Goal: Task Accomplishment & Management: Use online tool/utility

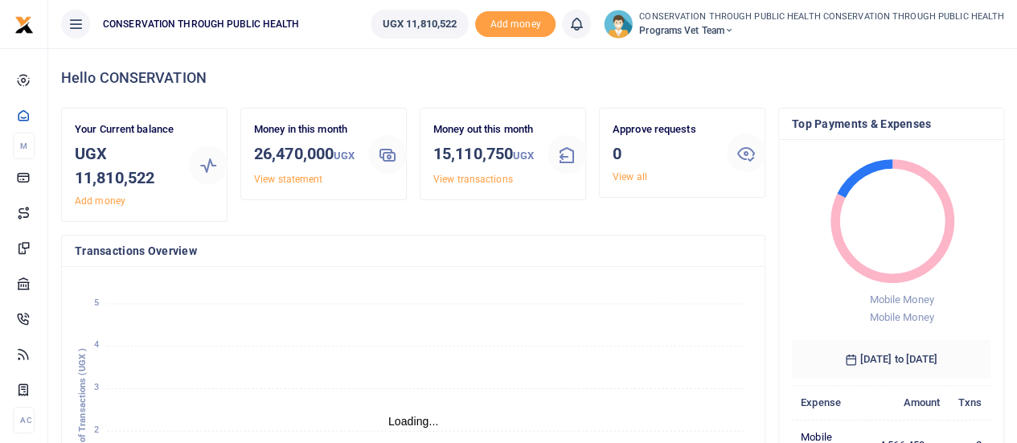
scroll to position [13, 13]
click at [735, 33] on span "Programs Vet Team" at bounding box center [821, 30] width 365 height 14
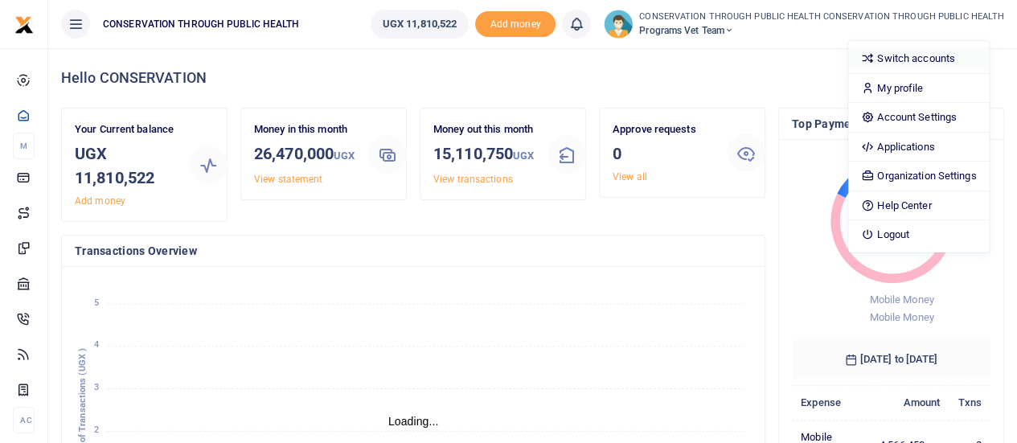
click at [902, 53] on link "Switch accounts" at bounding box center [918, 58] width 141 height 23
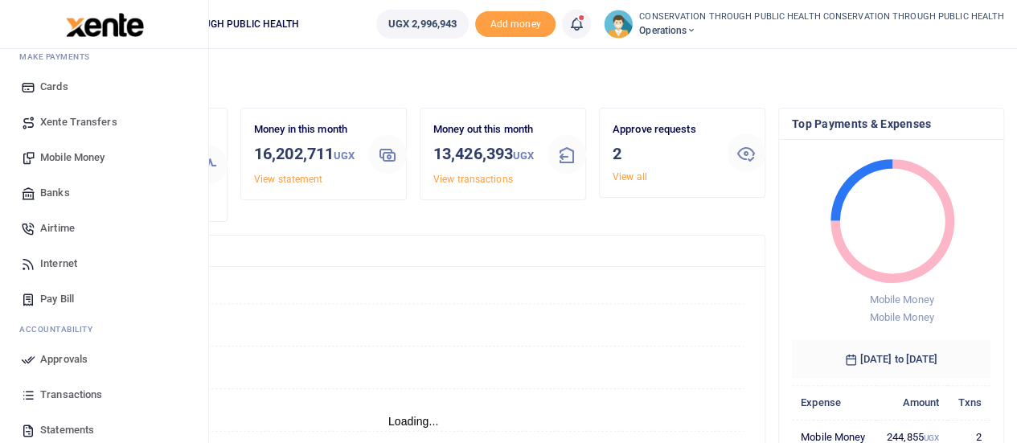
scroll to position [166, 0]
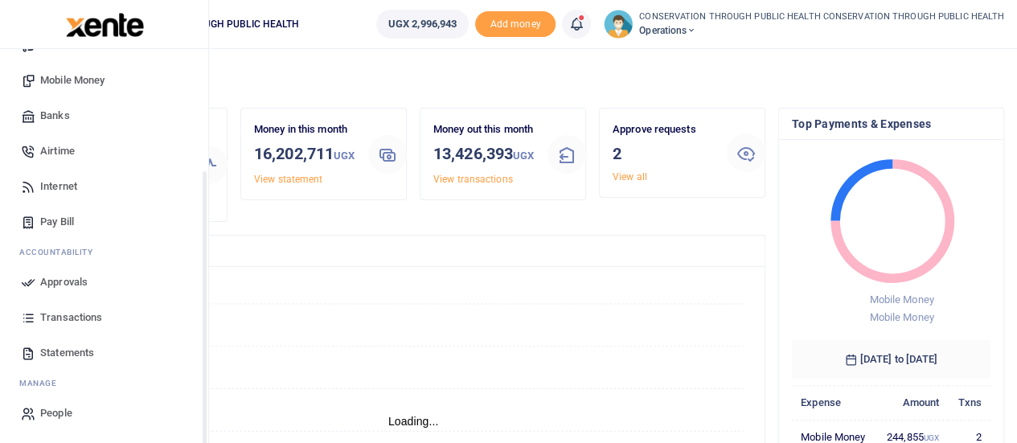
click at [67, 357] on span "Statements" at bounding box center [67, 353] width 54 height 16
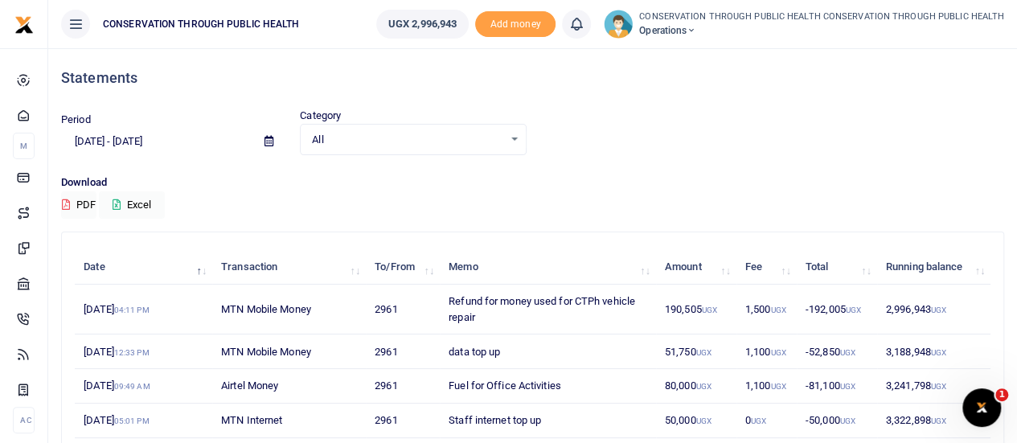
click at [264, 137] on icon at bounding box center [268, 141] width 9 height 10
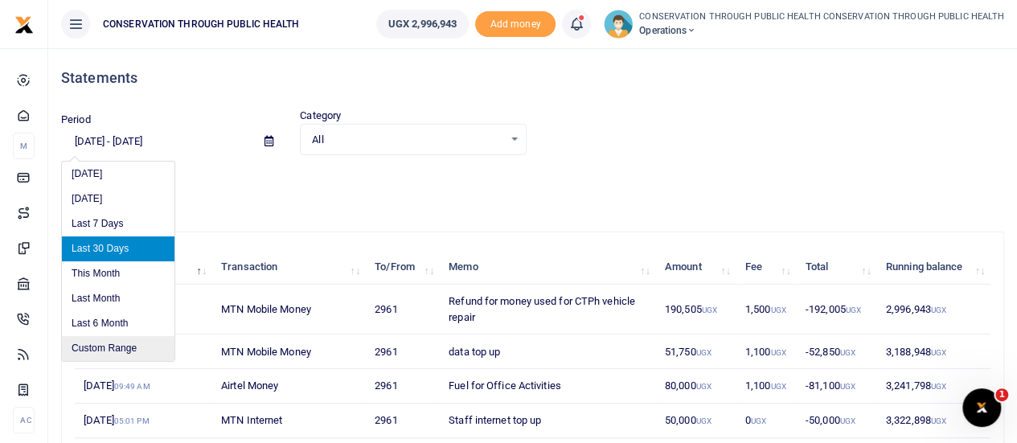
click at [121, 349] on li "Custom Range" at bounding box center [118, 348] width 113 height 25
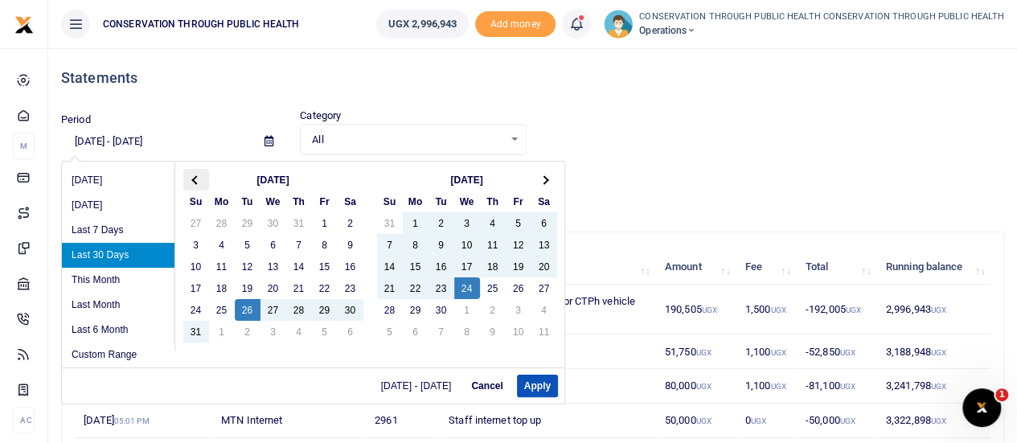
click at [196, 176] on th at bounding box center [196, 180] width 26 height 22
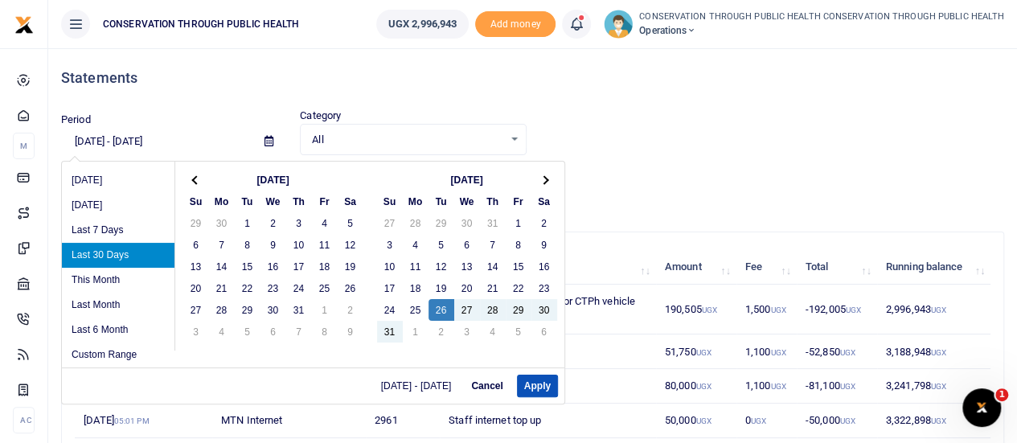
click at [196, 176] on span at bounding box center [195, 179] width 9 height 9
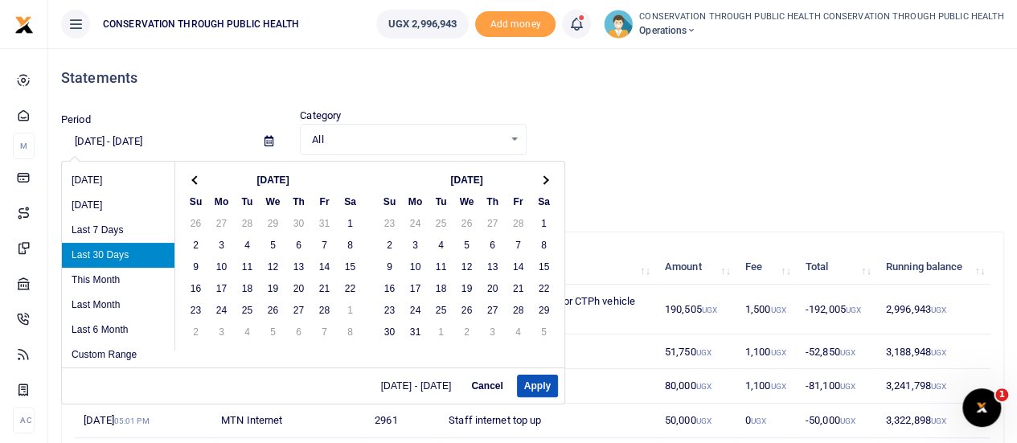
click at [196, 176] on span at bounding box center [195, 179] width 9 height 9
click at [551, 177] on th at bounding box center [544, 180] width 26 height 22
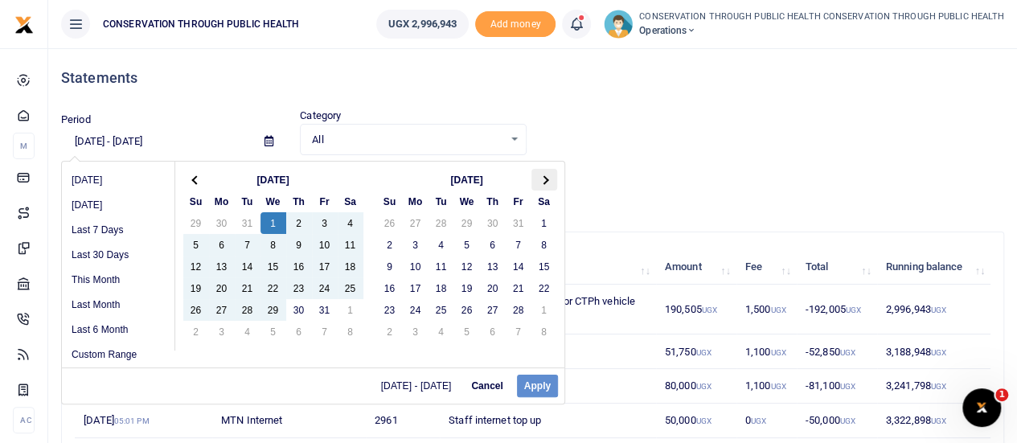
click at [546, 178] on span at bounding box center [543, 179] width 9 height 9
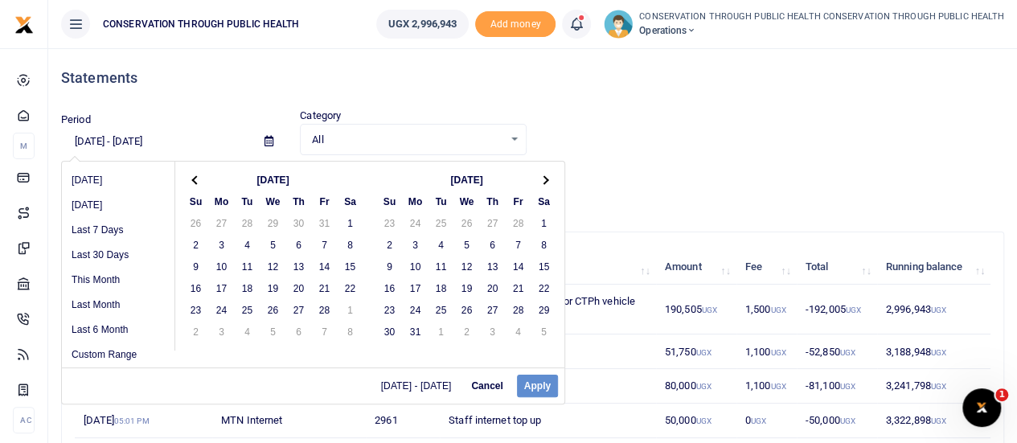
click at [546, 178] on span at bounding box center [543, 179] width 9 height 9
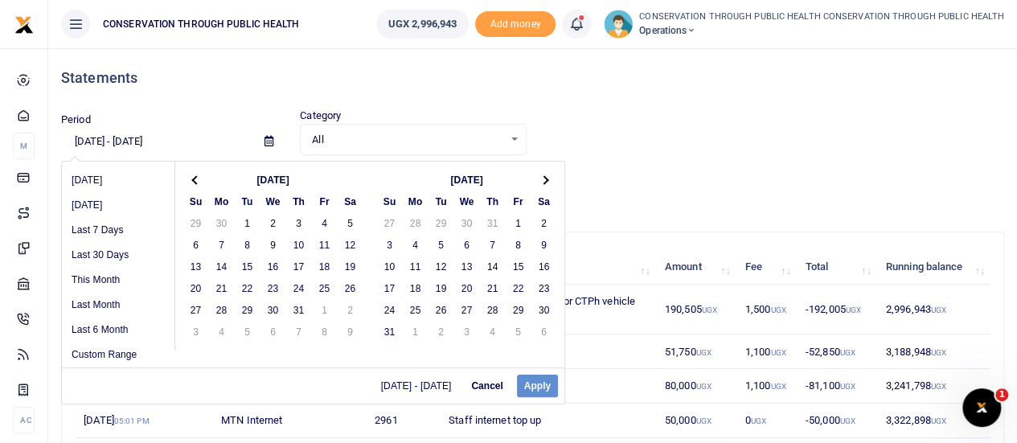
click at [546, 178] on span at bounding box center [543, 179] width 9 height 9
click at [192, 183] on th at bounding box center [196, 180] width 26 height 22
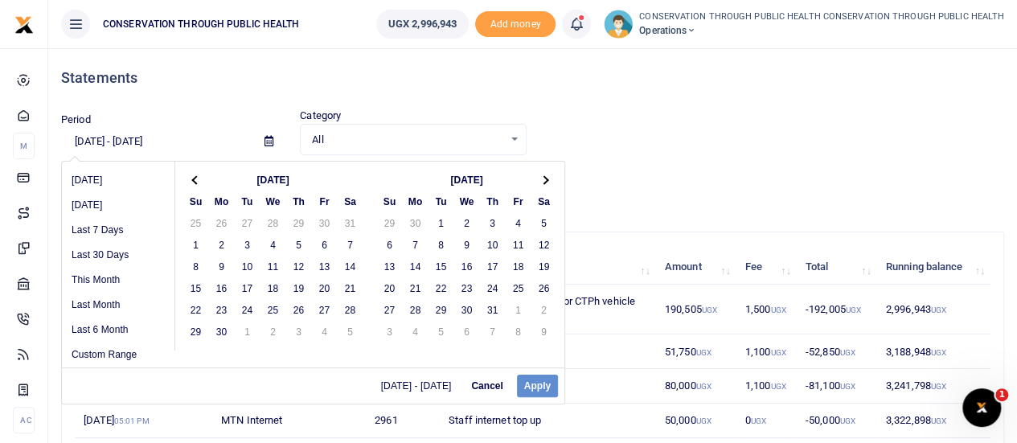
click at [192, 183] on th at bounding box center [196, 180] width 26 height 22
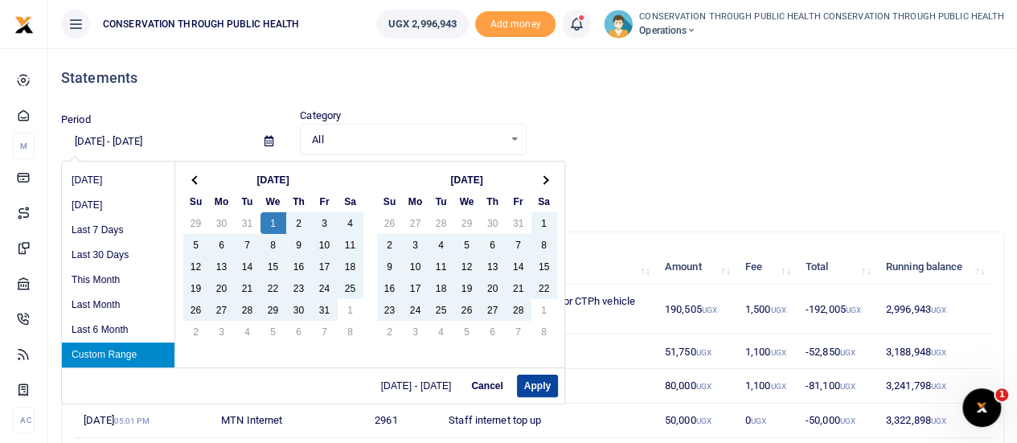
click at [543, 378] on button "Apply" at bounding box center [537, 386] width 41 height 23
type input "01/01/2025 - 05/31/2025"
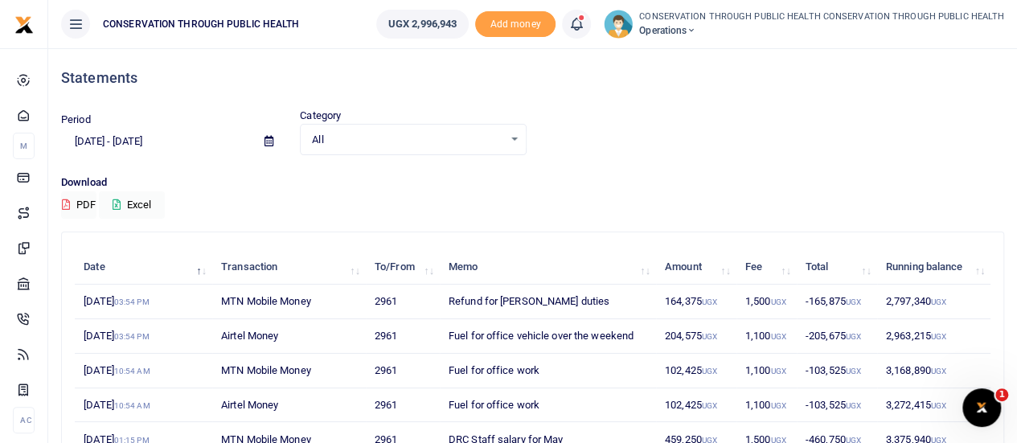
scroll to position [80, 0]
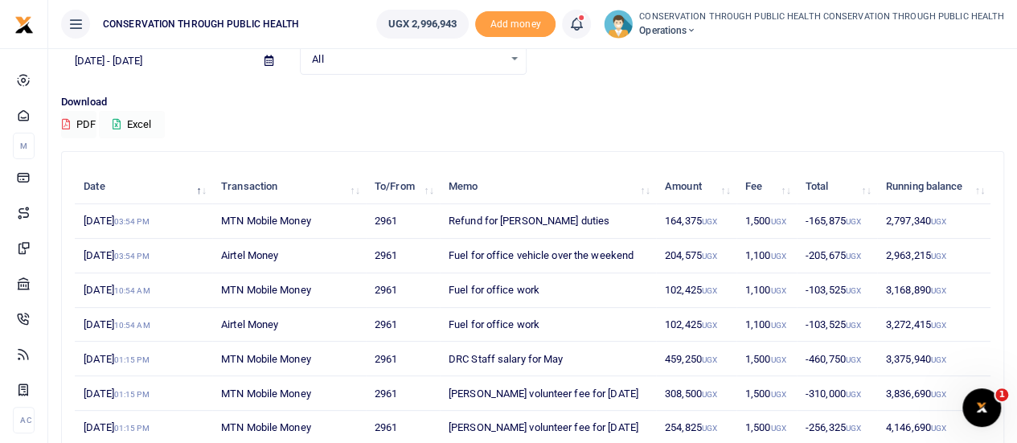
click at [141, 123] on button "Excel" at bounding box center [132, 124] width 66 height 27
